Goal: Use online tool/utility: Utilize a website feature to perform a specific function

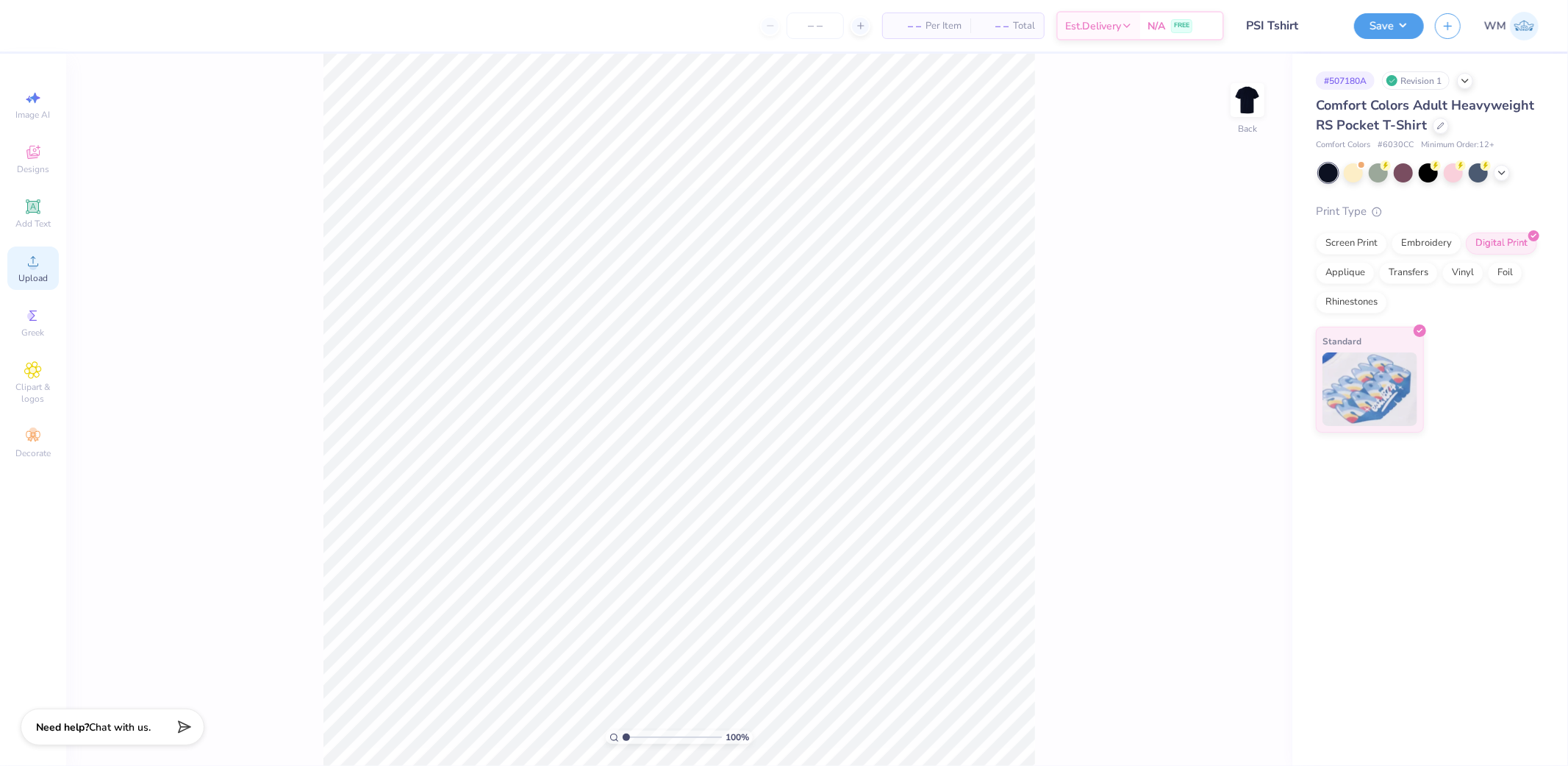
click at [48, 261] on div "Upload" at bounding box center [33, 268] width 52 height 43
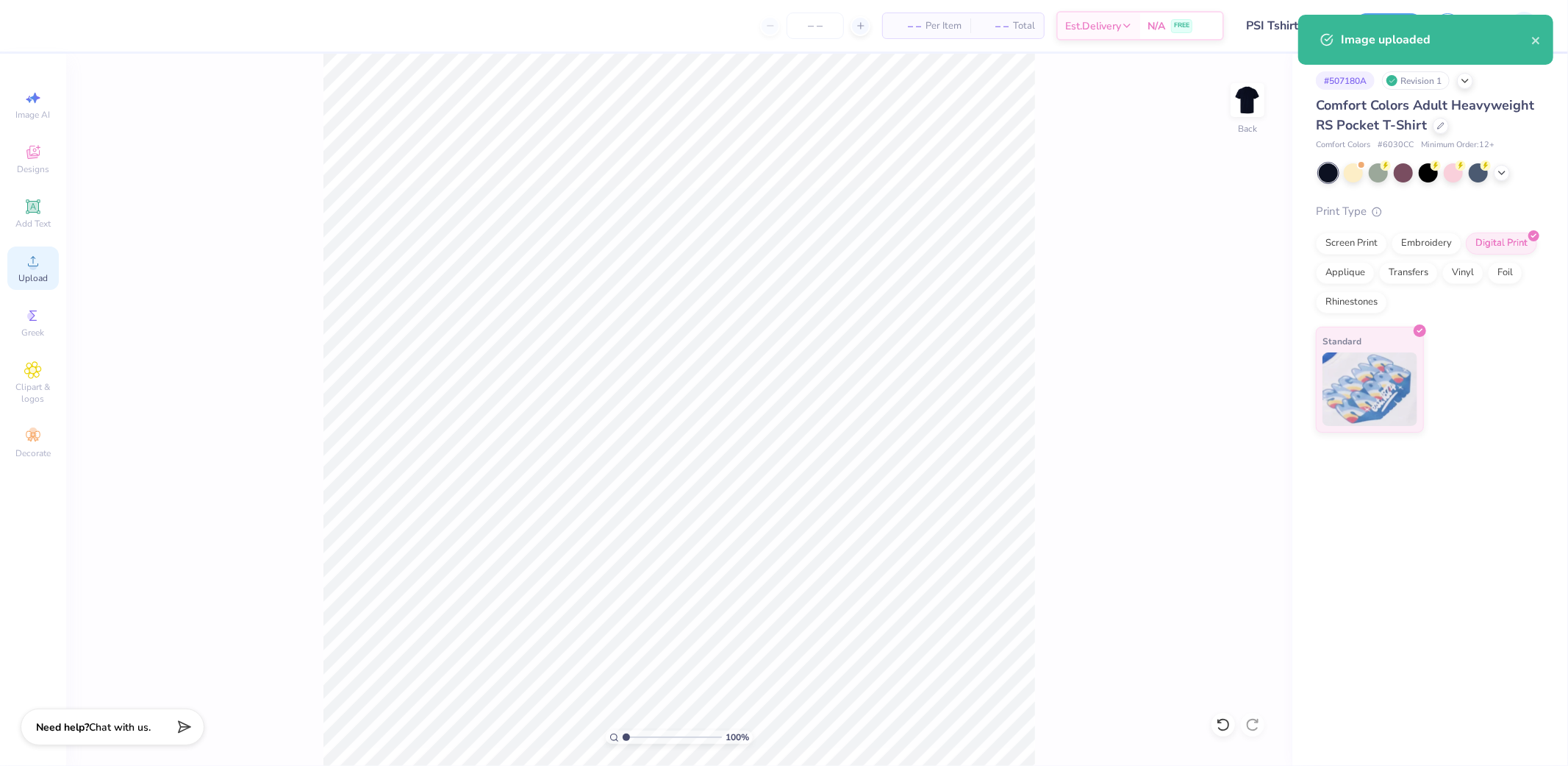
click at [36, 264] on circle at bounding box center [32, 265] width 8 height 8
click at [1221, 342] on input "3.43" at bounding box center [1225, 343] width 53 height 21
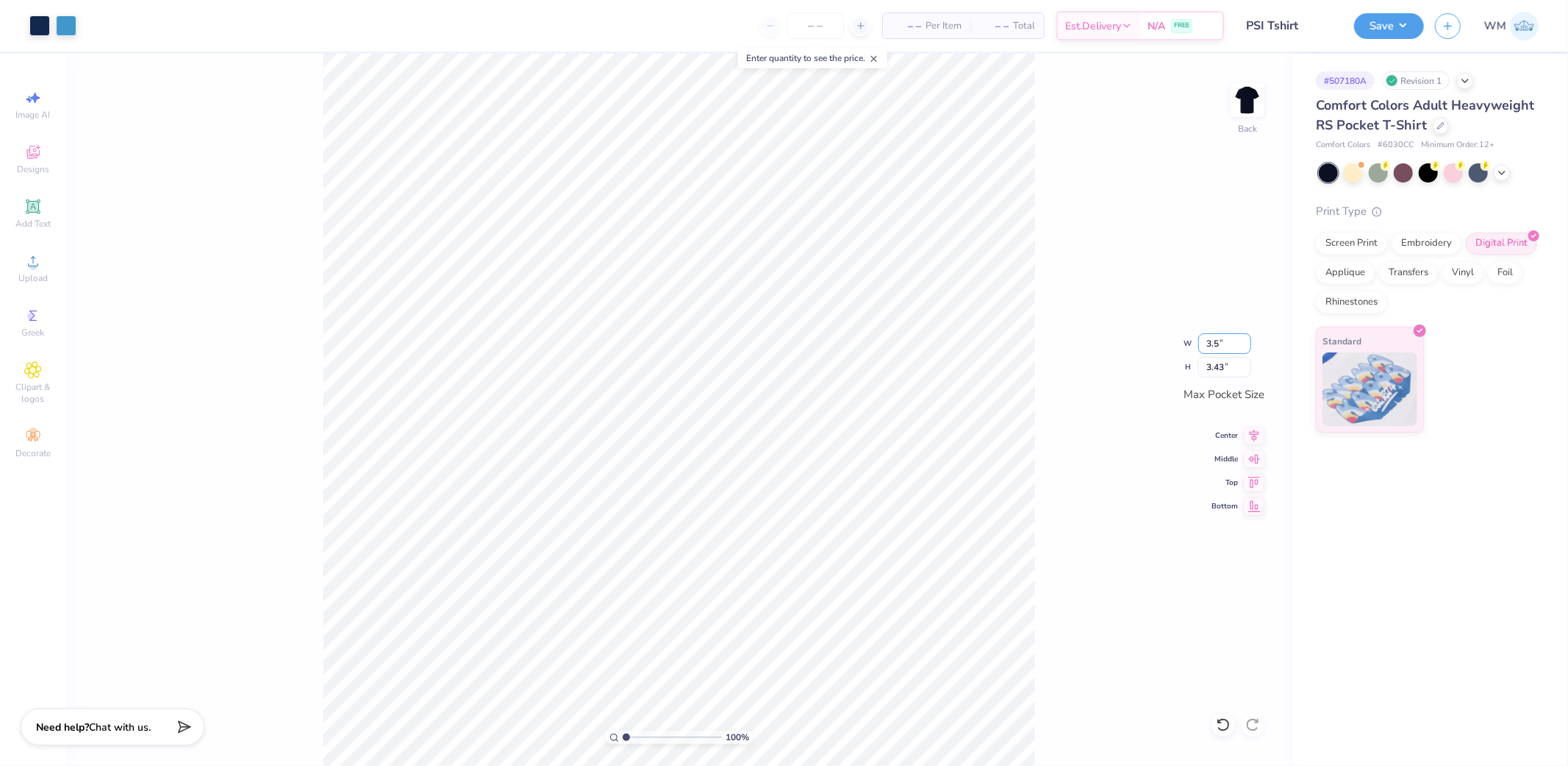
type input "3.50"
click at [1251, 429] on icon at bounding box center [1255, 433] width 21 height 18
click at [1254, 460] on icon at bounding box center [1255, 456] width 21 height 18
click at [1254, 100] on img at bounding box center [1247, 100] width 59 height 59
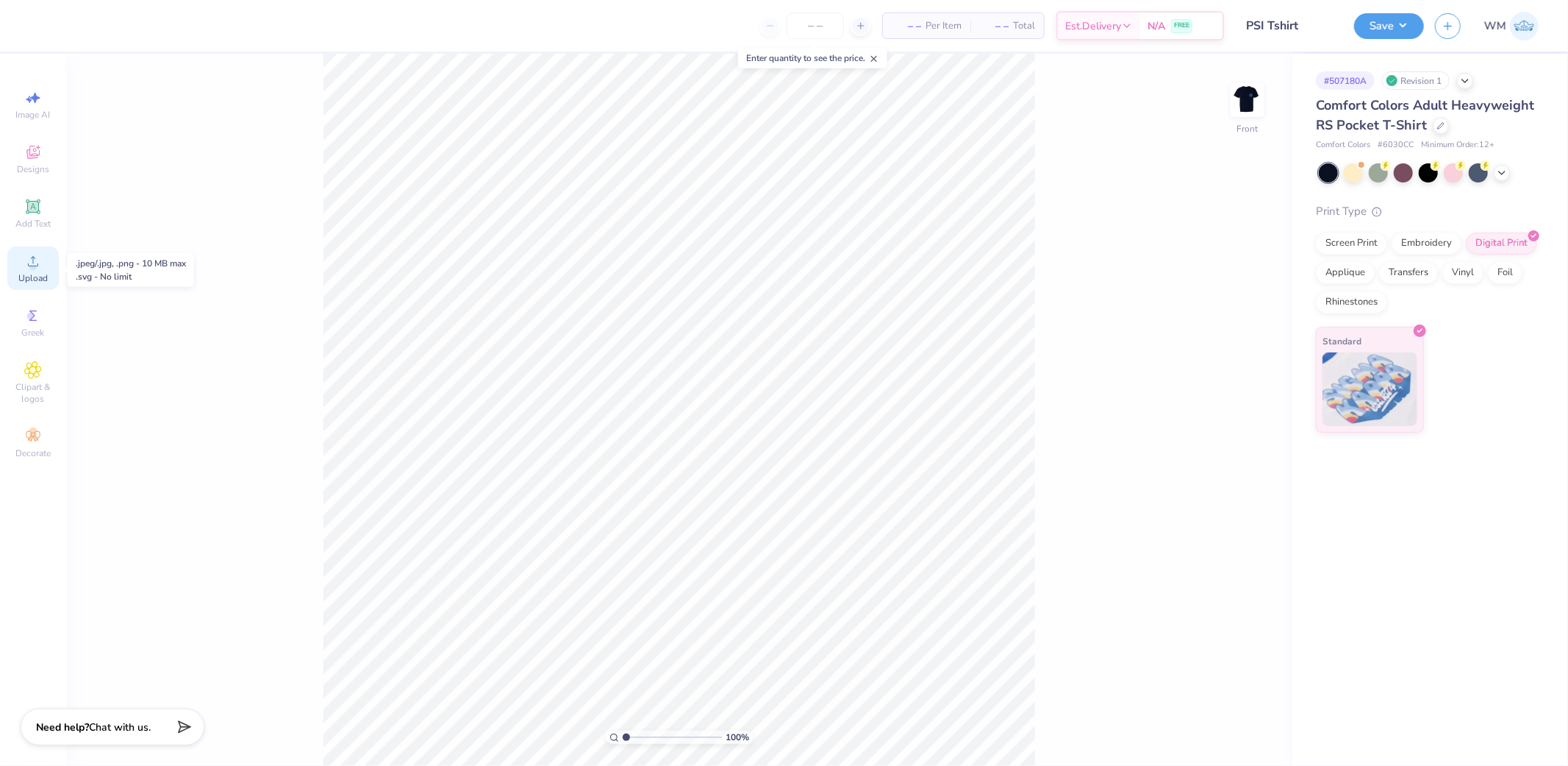
click at [30, 268] on circle at bounding box center [32, 265] width 8 height 8
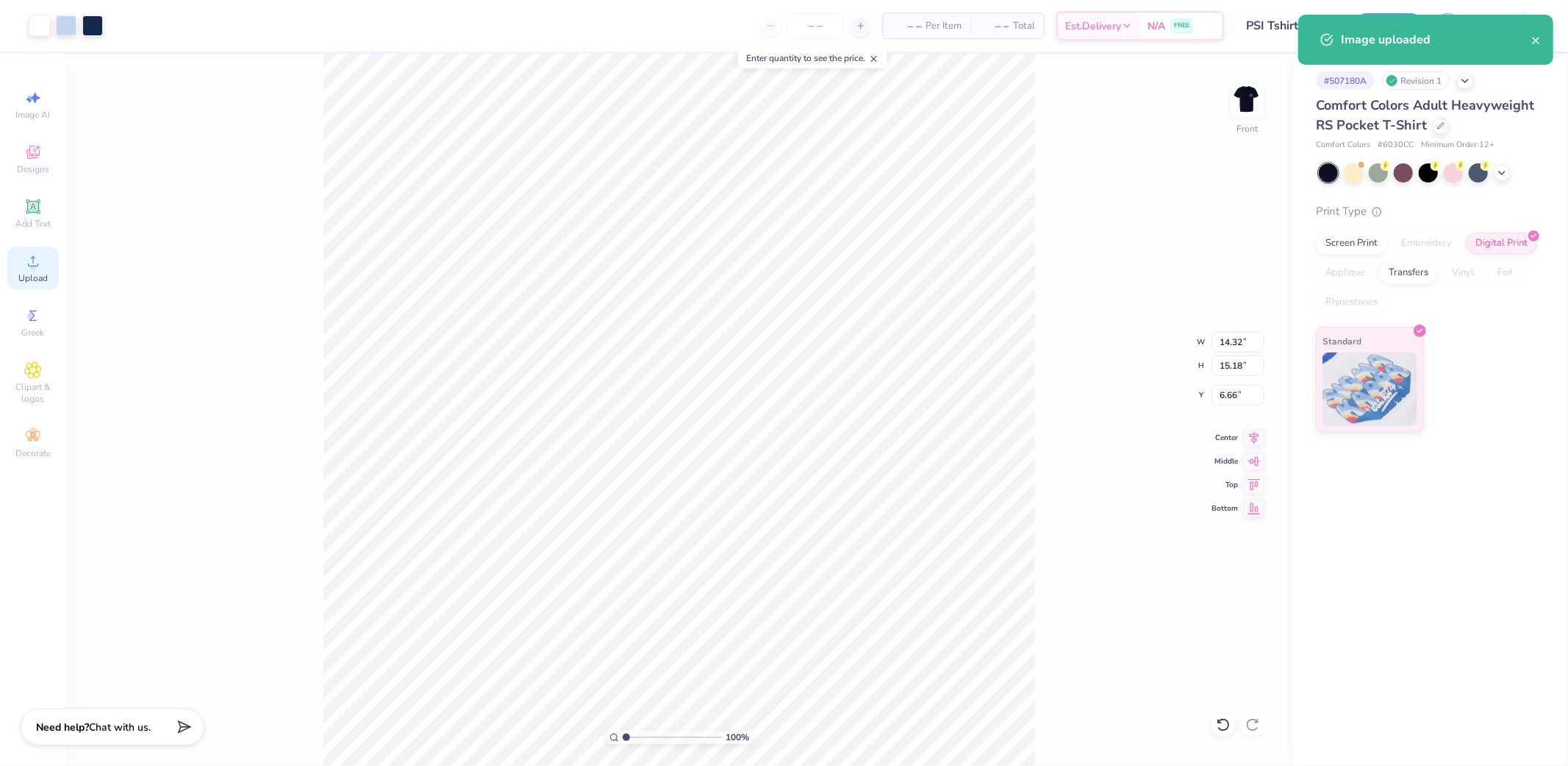
click at [35, 268] on circle at bounding box center [32, 265] width 8 height 8
